Goal: Find specific page/section: Find specific page/section

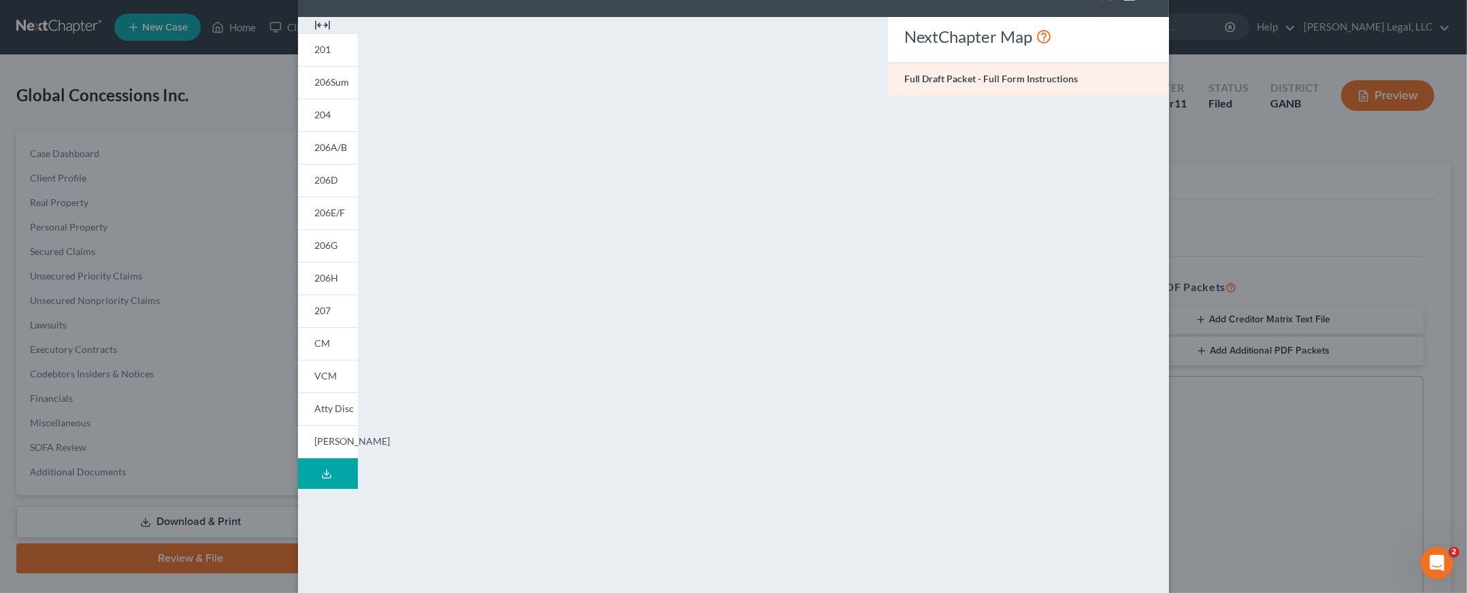
scroll to position [85, 0]
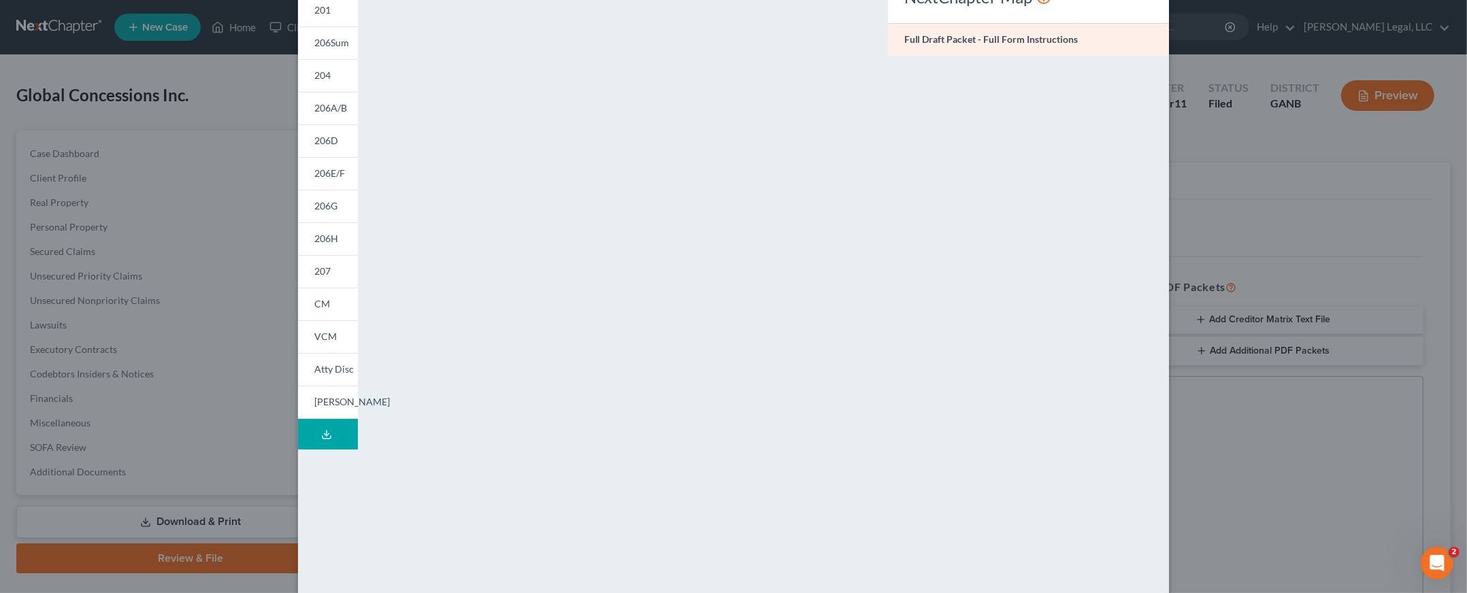
click at [1097, 170] on div "NextChapter Map Full Draft Packet - Full Form Instructions" at bounding box center [1028, 316] width 295 height 676
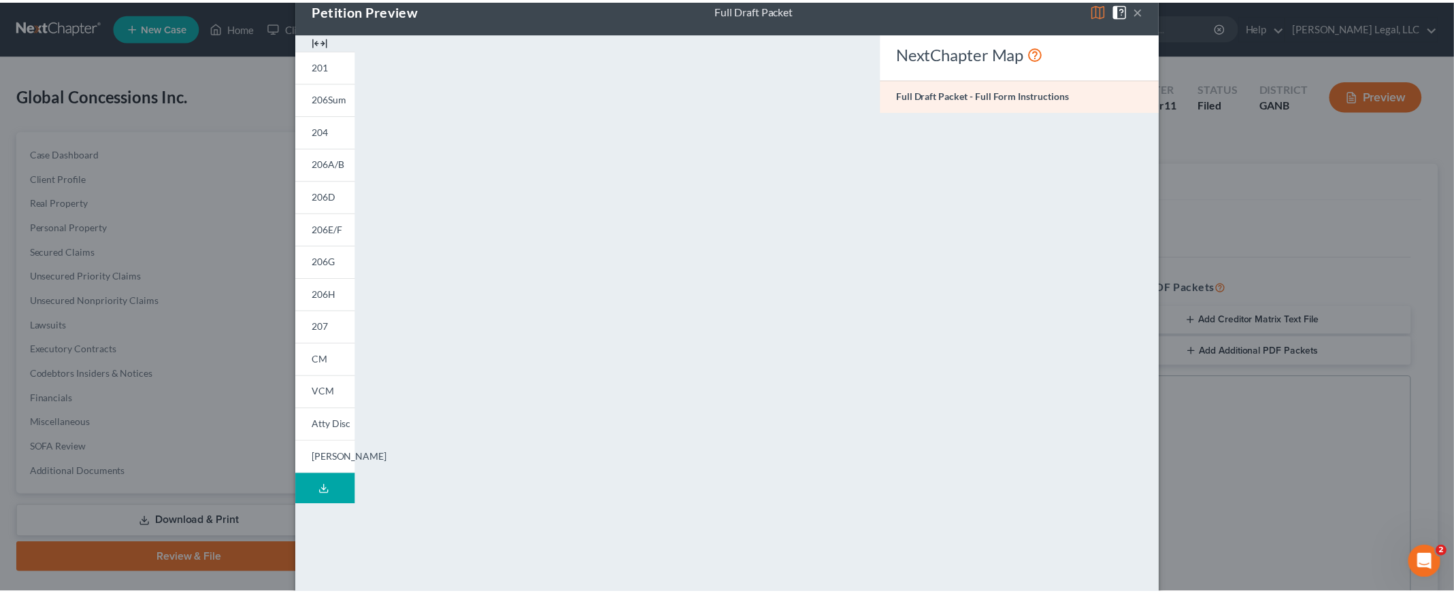
scroll to position [0, 0]
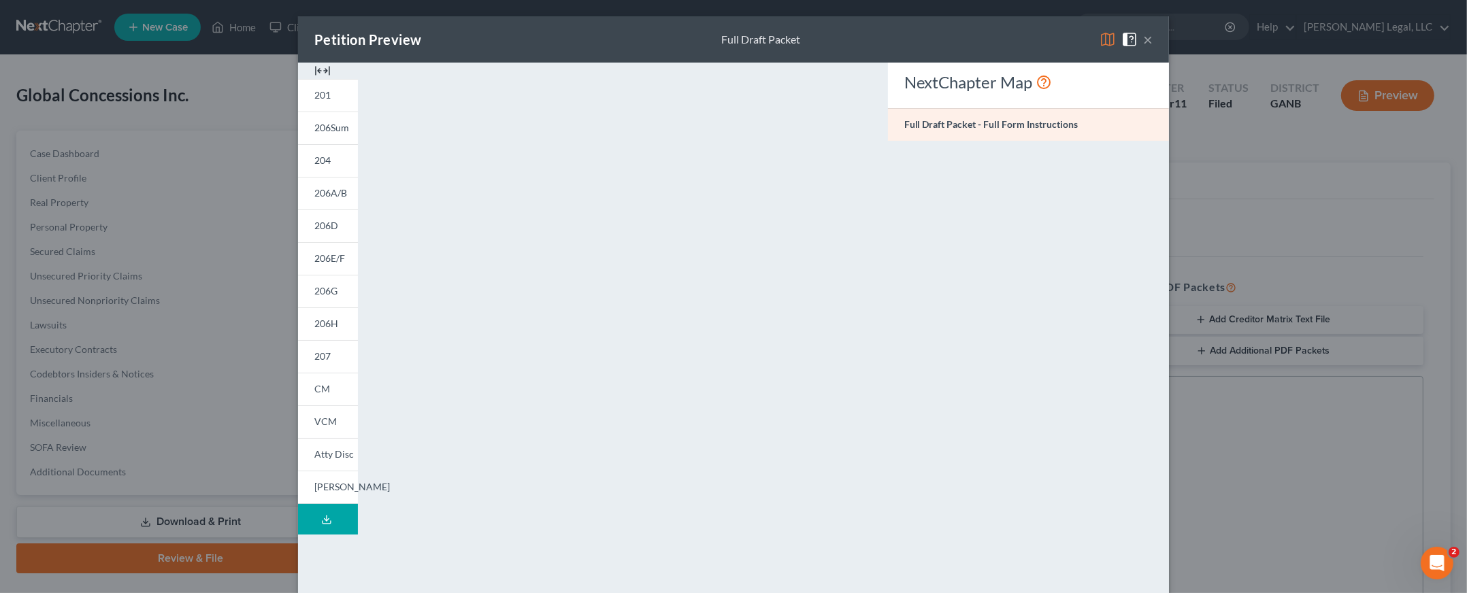
click at [1143, 34] on button "×" at bounding box center [1148, 39] width 10 height 16
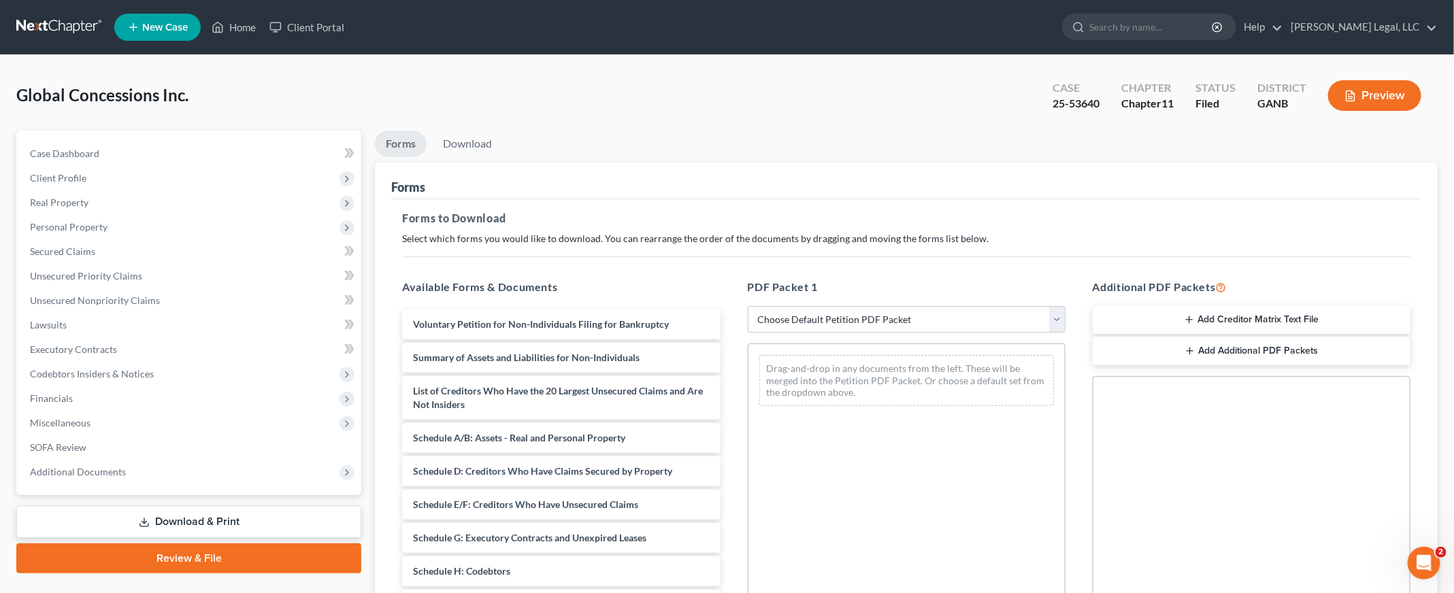
click at [61, 20] on link at bounding box center [59, 27] width 87 height 24
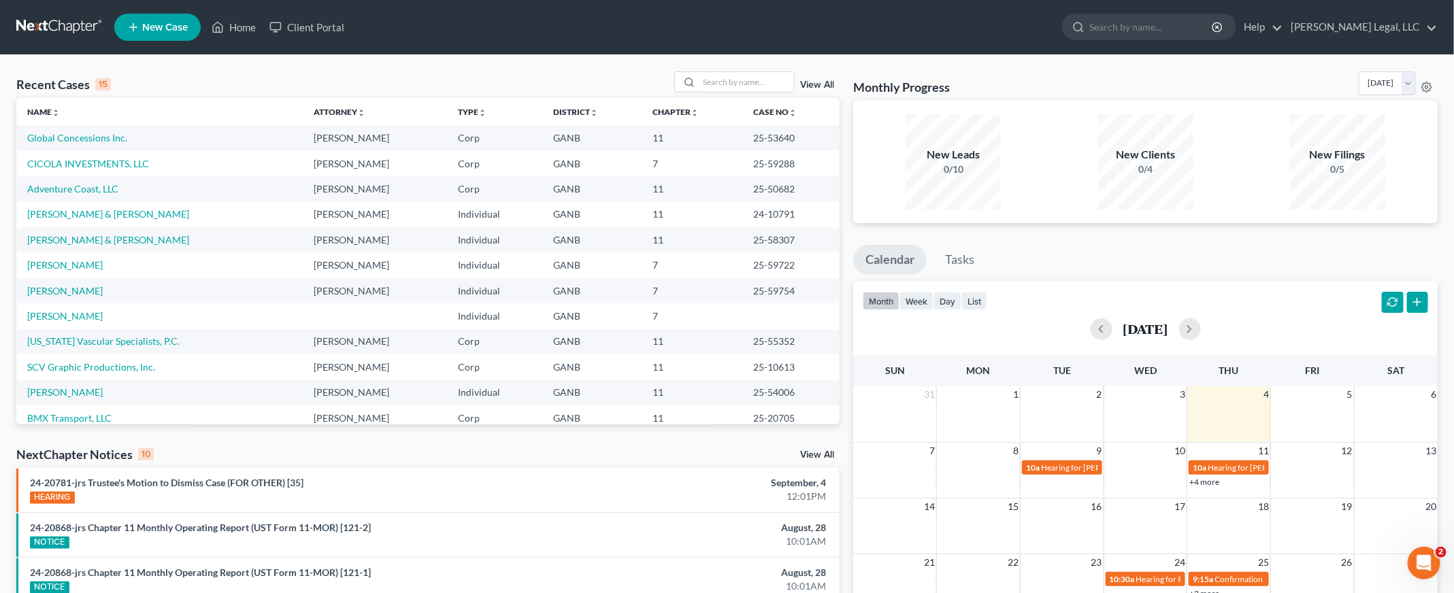
click at [819, 89] on link "View All" at bounding box center [817, 85] width 34 height 10
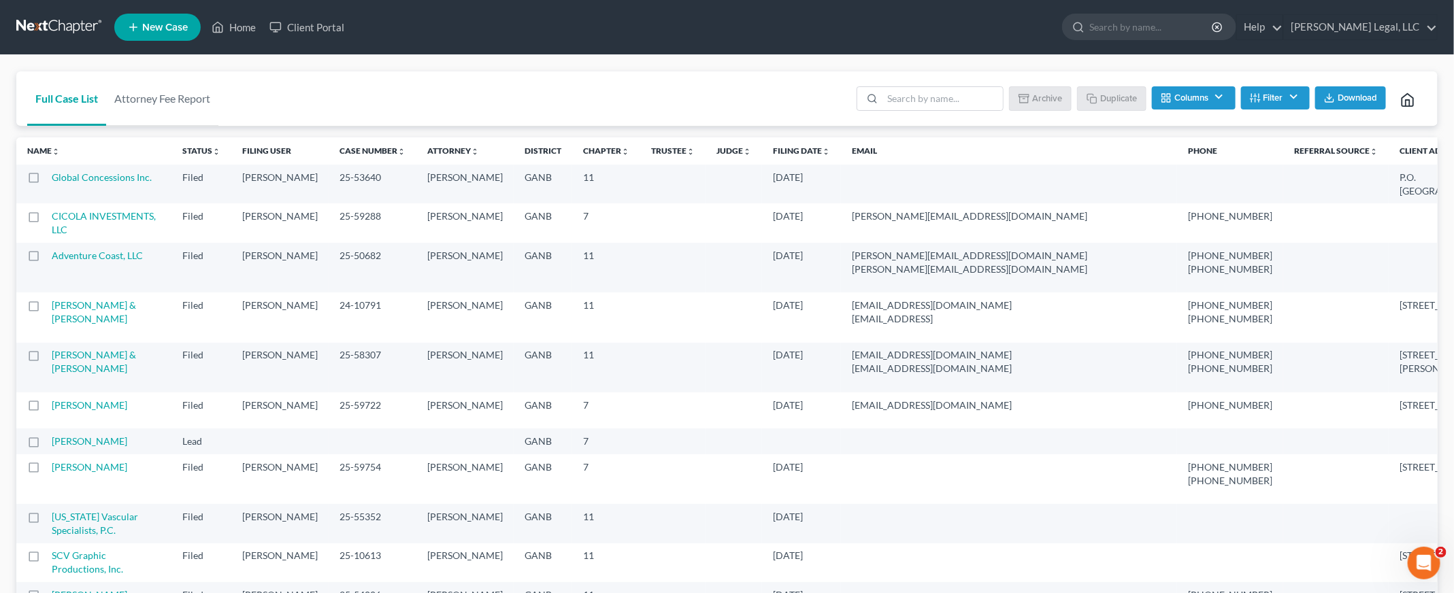
scroll to position [647, 0]
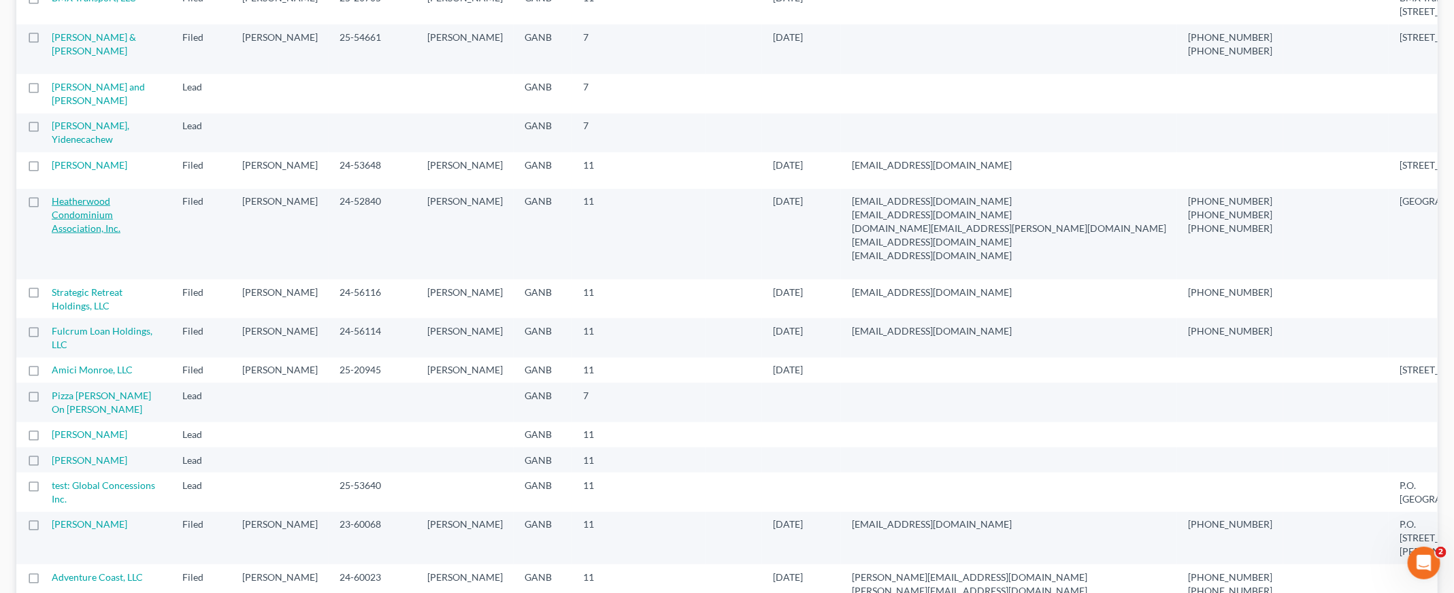
click at [96, 234] on link "Heatherwood Condominium Association, Inc." at bounding box center [86, 214] width 69 height 39
select select "6"
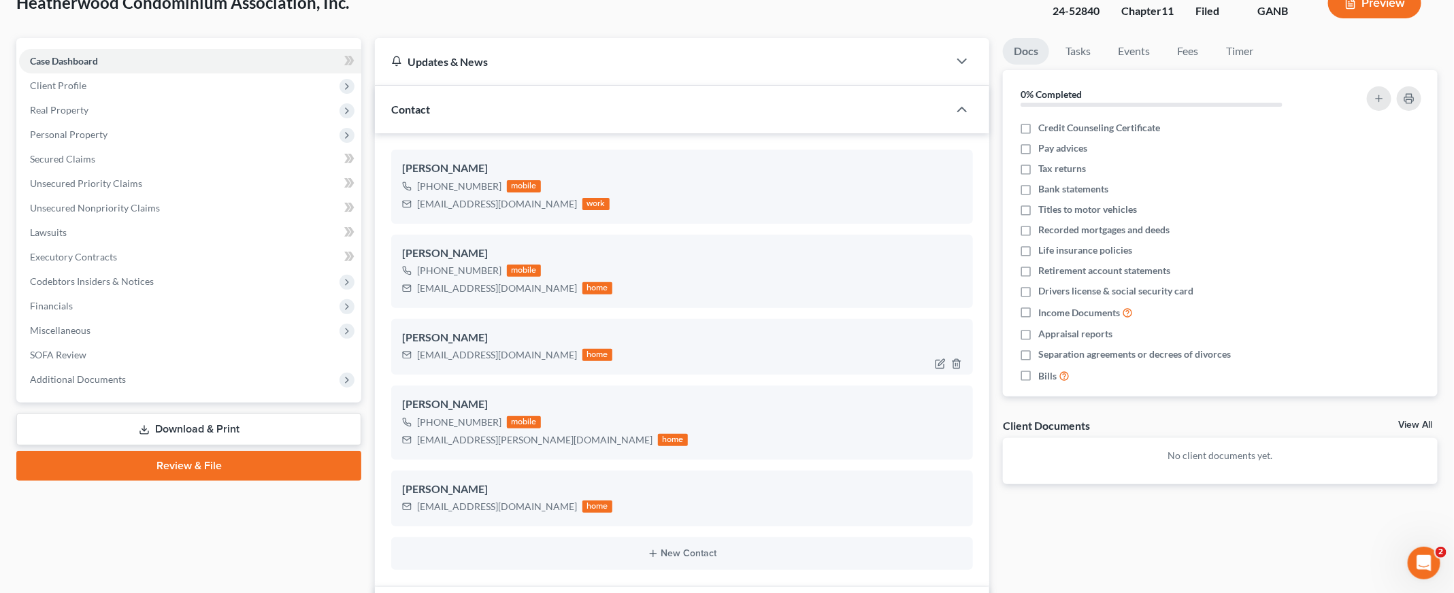
scroll to position [90, 0]
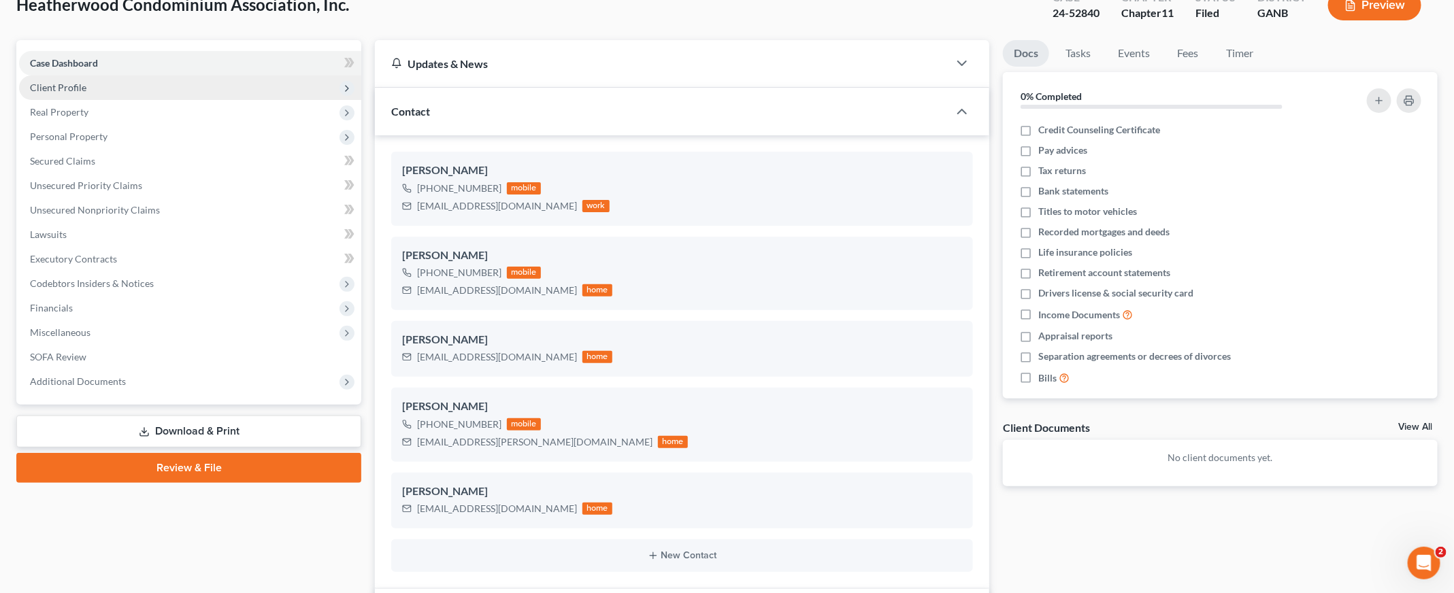
click at [96, 80] on span "Client Profile" at bounding box center [190, 88] width 342 height 24
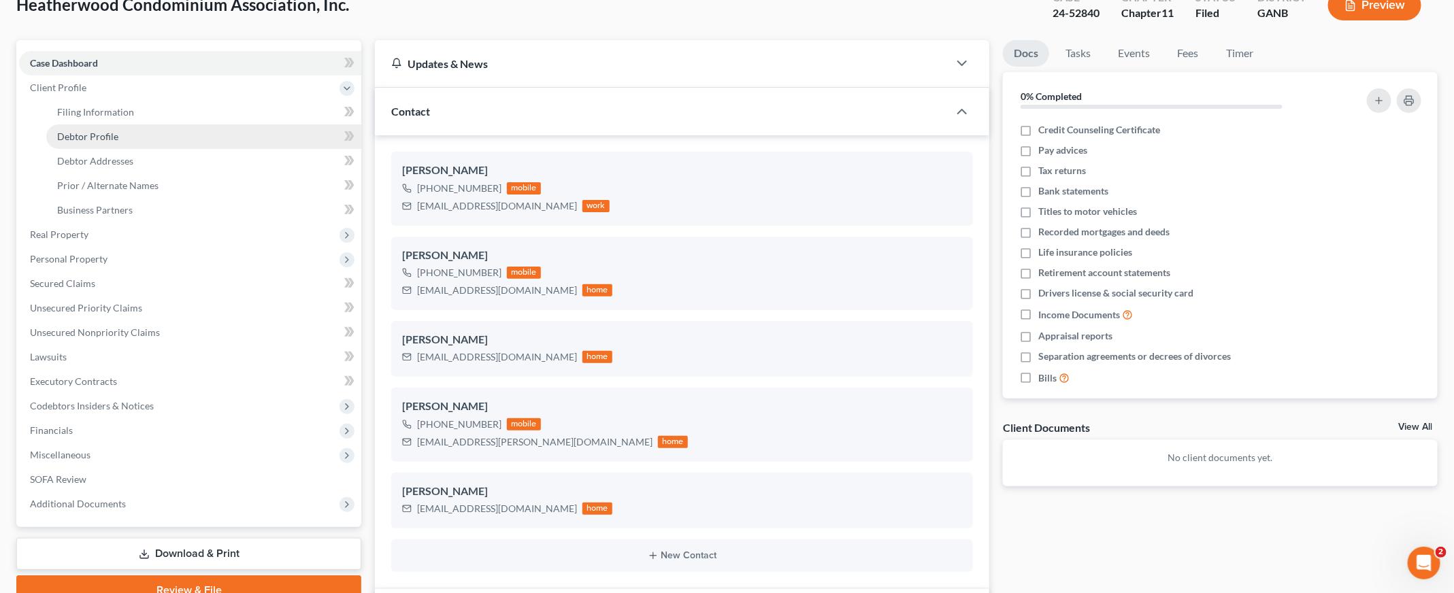
click at [116, 131] on span "Debtor Profile" at bounding box center [87, 137] width 61 height 12
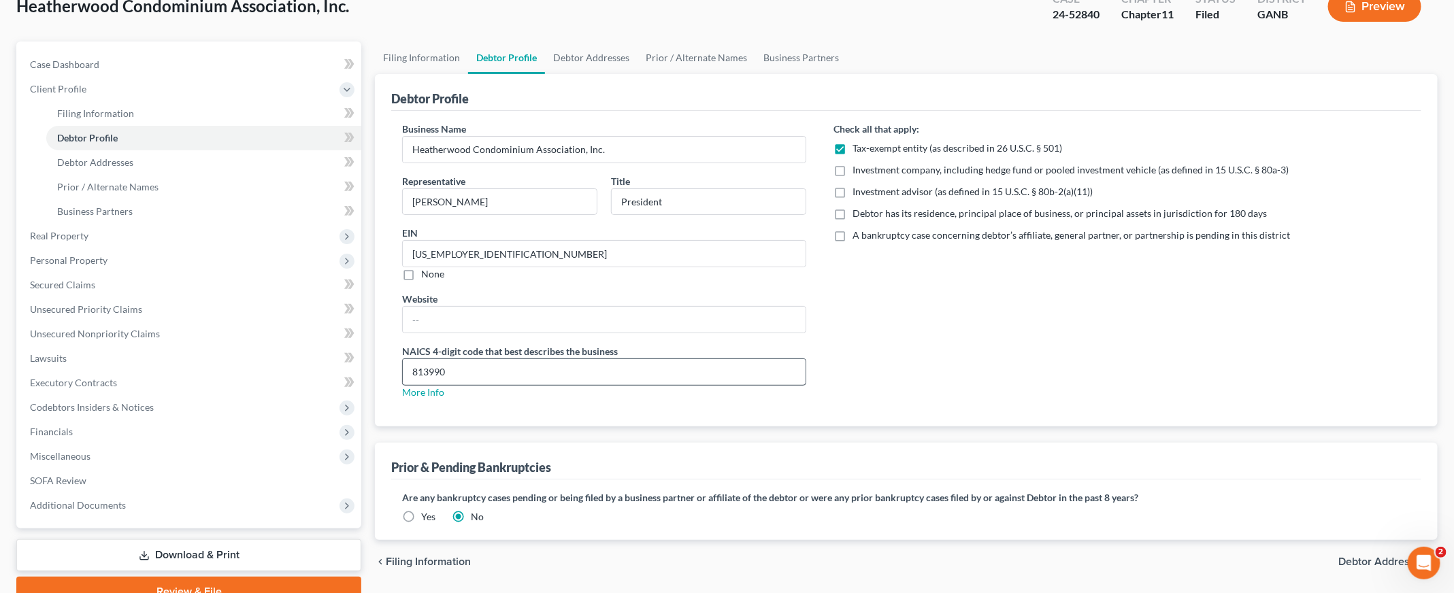
scroll to position [153, 0]
